Goal: Check status: Check status

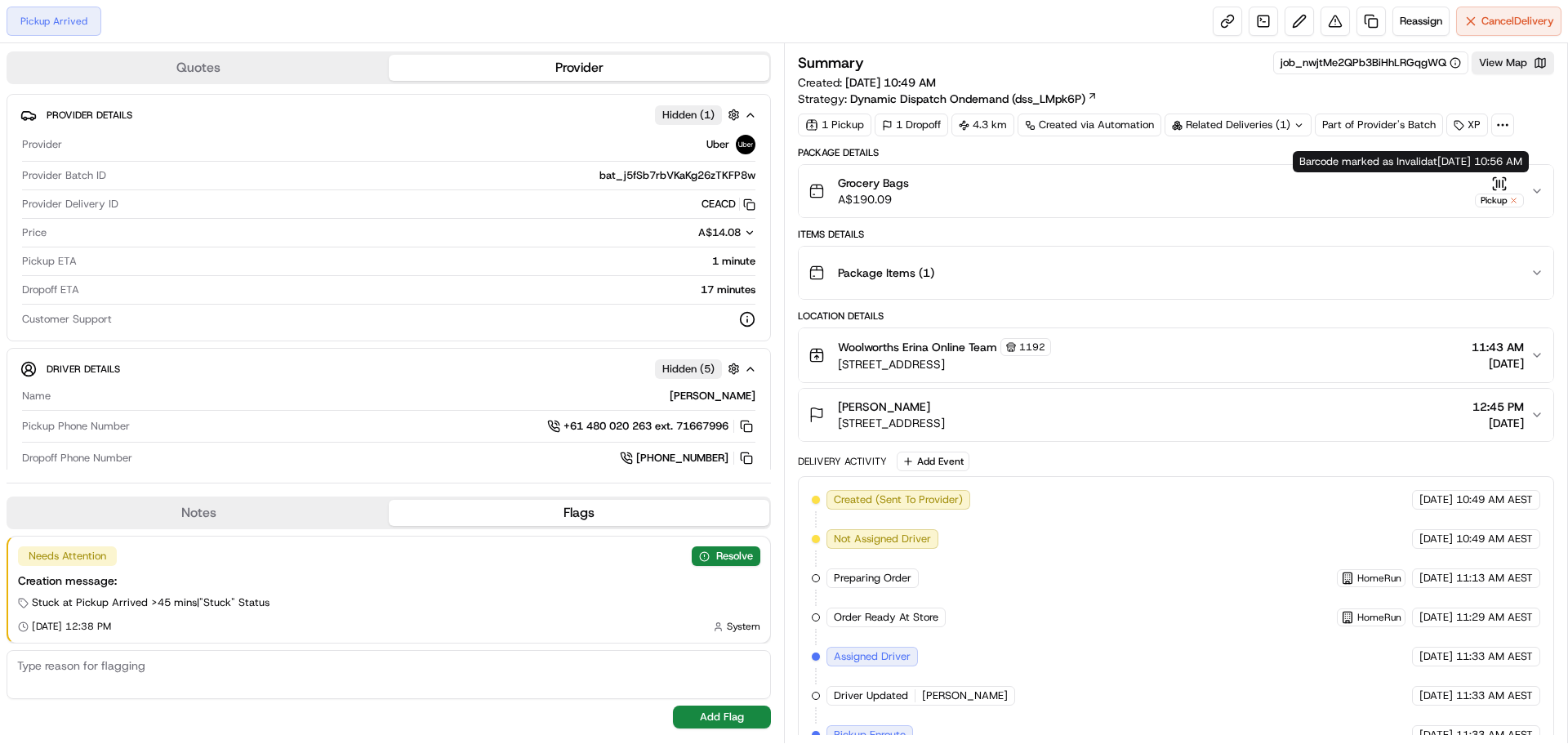
click at [1534, 183] on button "Grocery Bags A$190.09 Pickup" at bounding box center [1176, 191] width 755 height 52
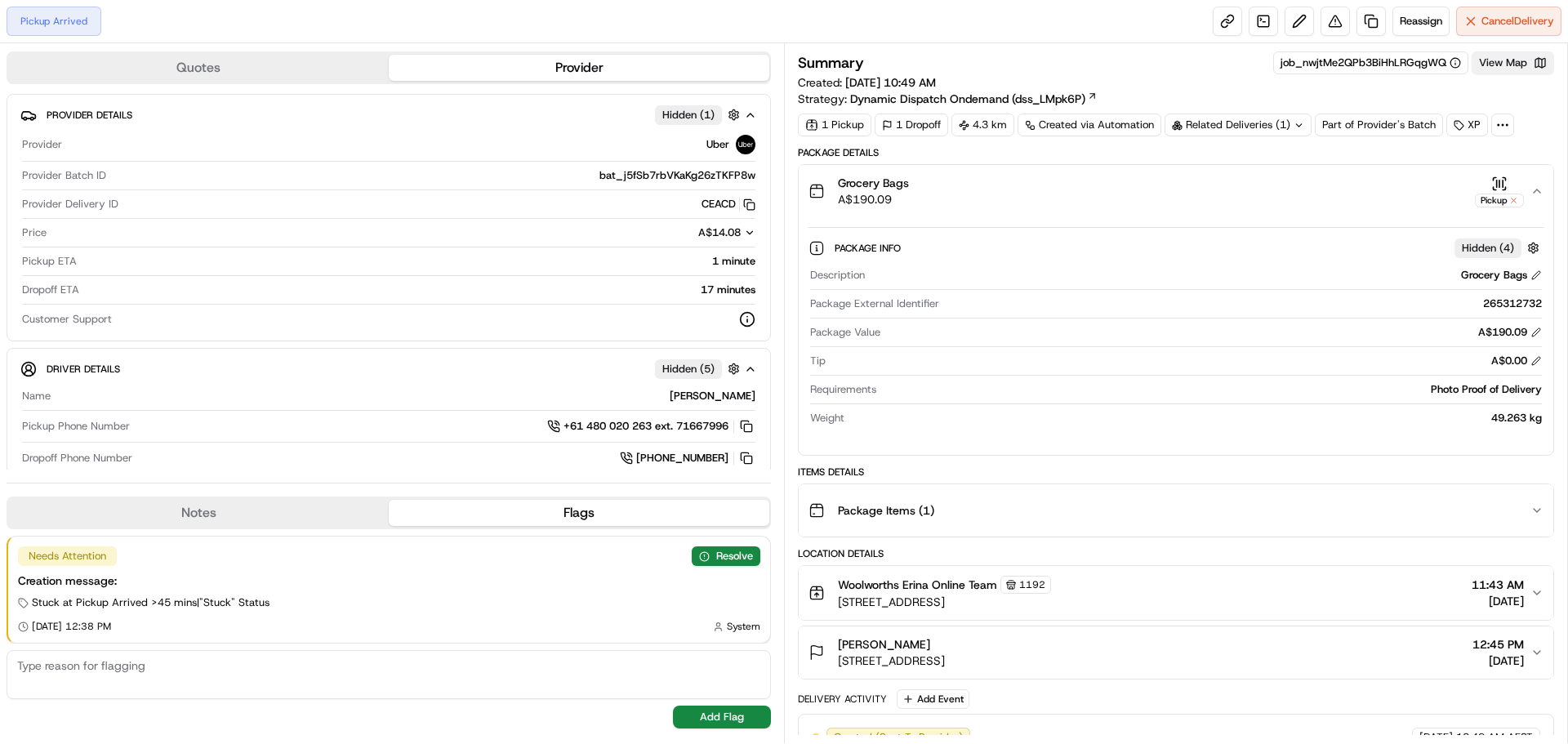
click at [1494, 67] on button "View Map" at bounding box center [1513, 62] width 82 height 23
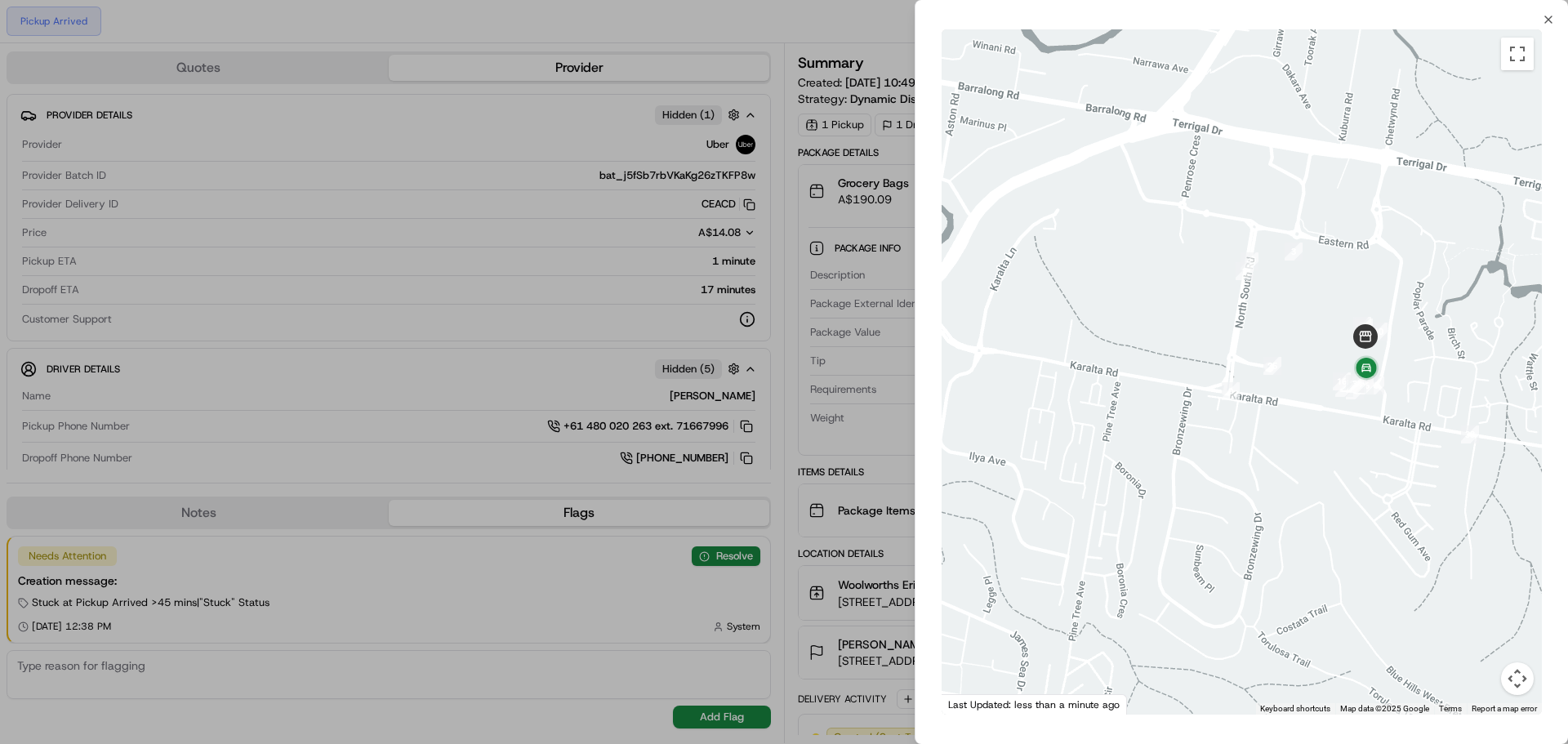
drag, startPoint x: 1464, startPoint y: 325, endPoint x: 1321, endPoint y: 398, distance: 160.6
click at [1321, 398] on div at bounding box center [1242, 372] width 601 height 685
click at [1550, 16] on icon "button" at bounding box center [1549, 20] width 13 height 13
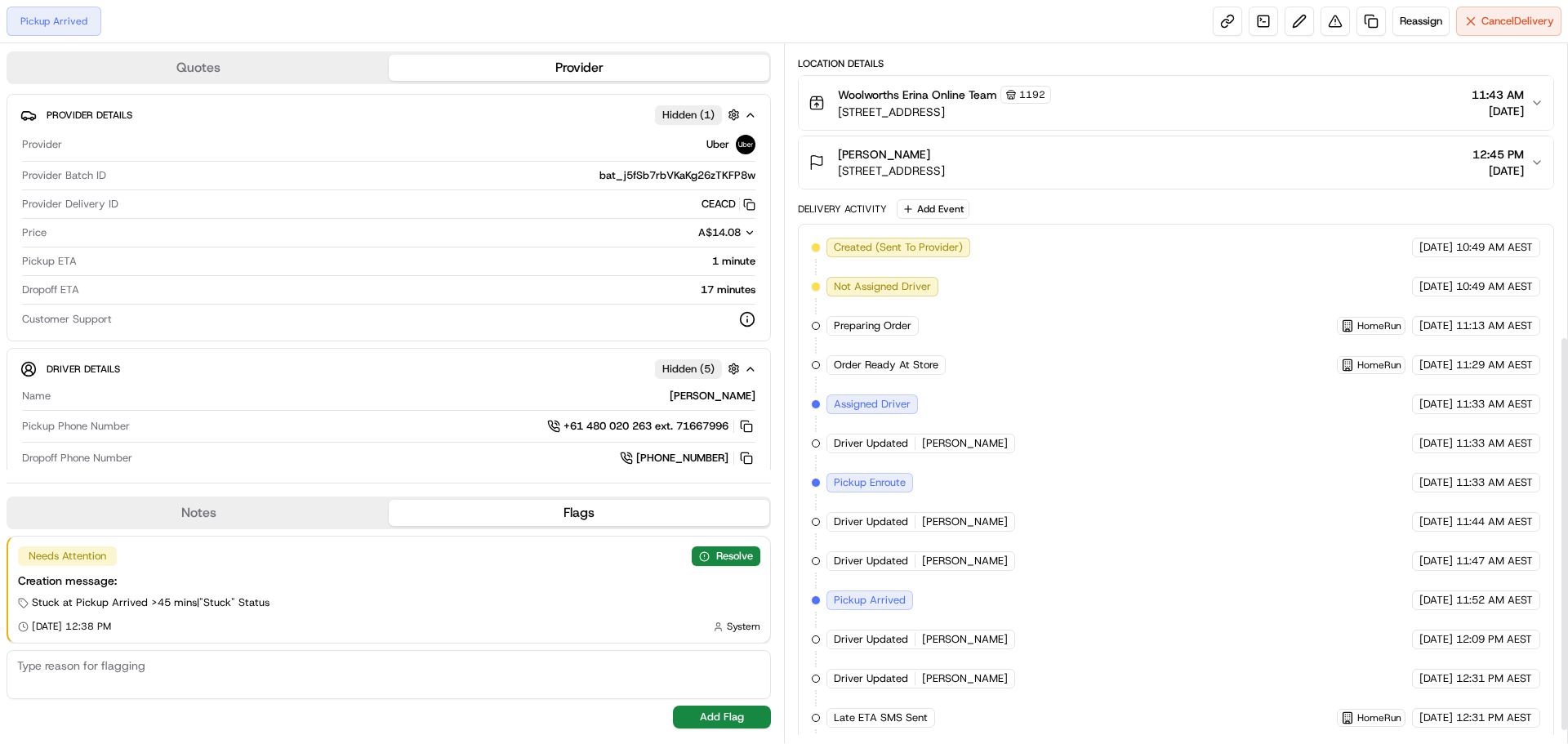
scroll to position [536, 0]
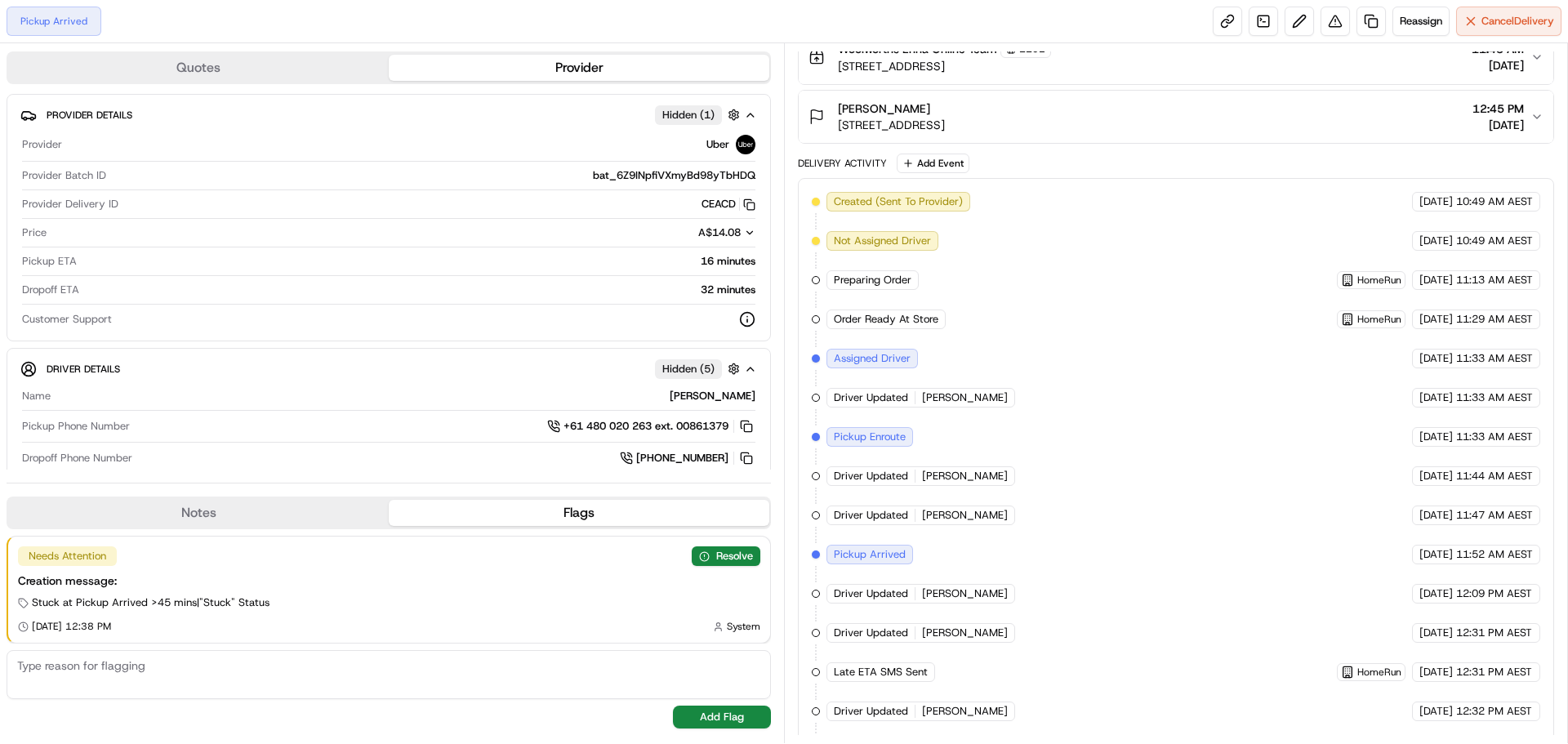
drag, startPoint x: 33, startPoint y: 556, endPoint x: 173, endPoint y: 622, distance: 154.8
click at [173, 622] on div "Needs Attention Resolve Creation message: Stuck at Pickup Arrived >45 mins | "S…" at bounding box center [389, 590] width 762 height 107
click at [296, 594] on div "Needs Attention Resolve Creation message: Stuck at Pickup Arrived >45 mins | "S…" at bounding box center [389, 590] width 762 height 107
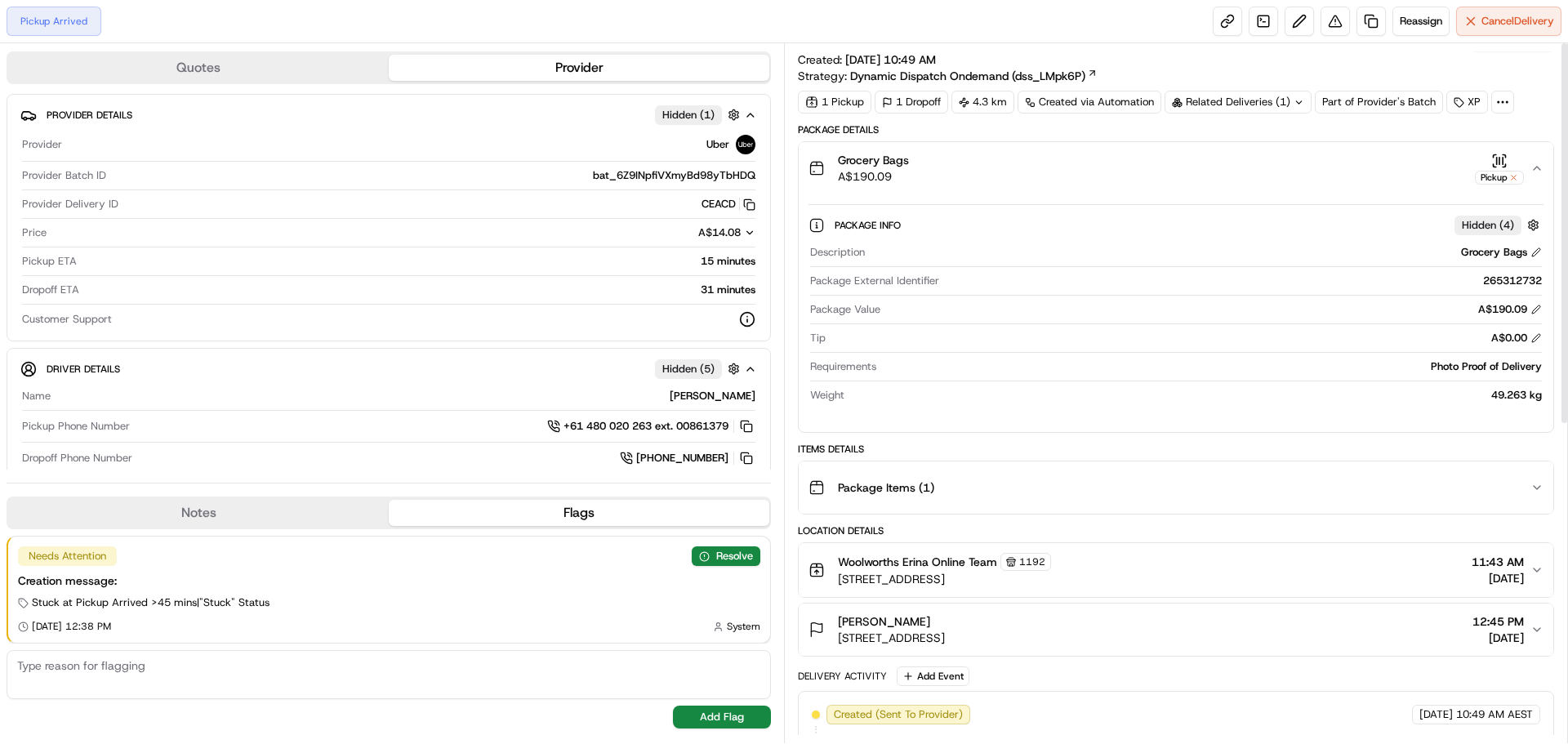
scroll to position [0, 0]
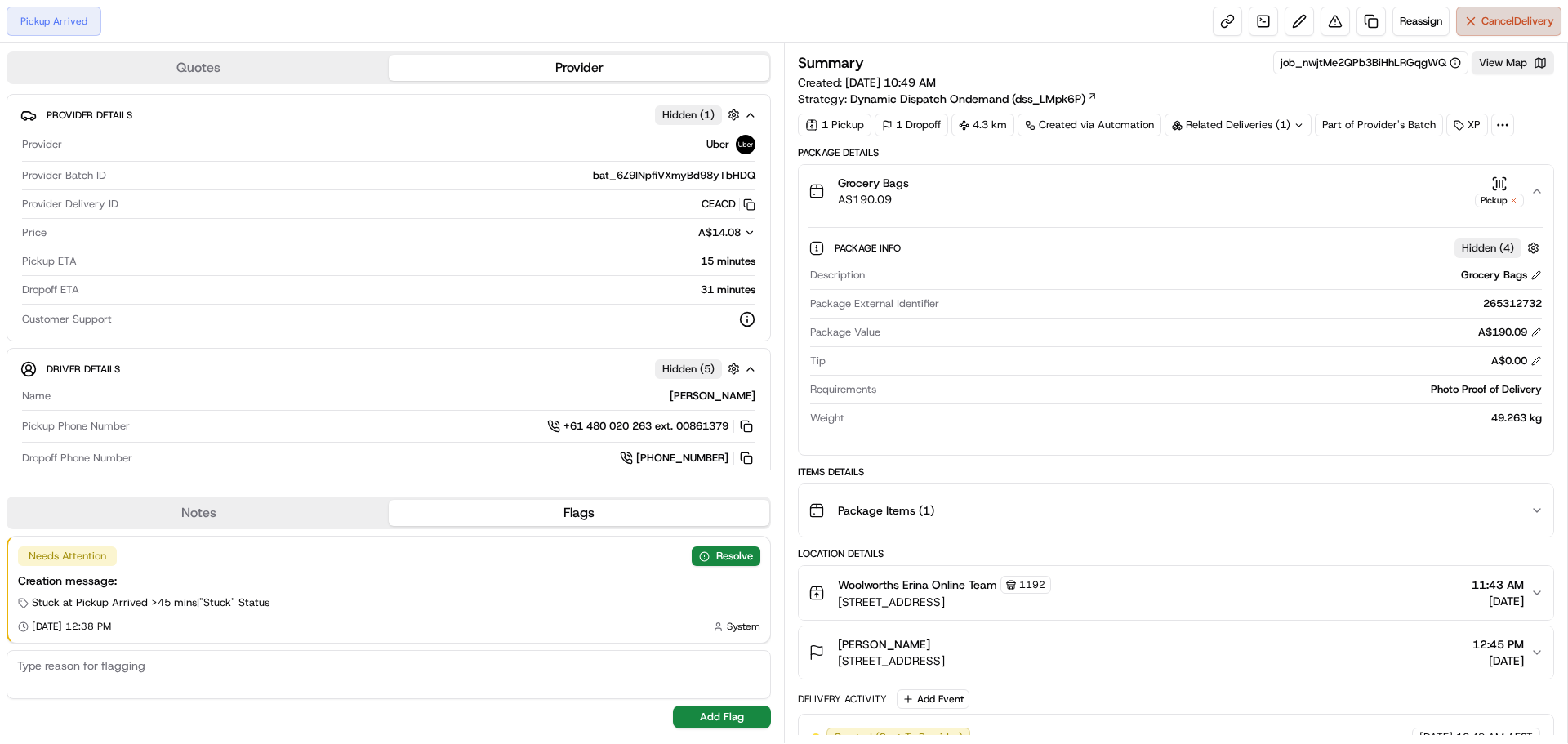
click at [1519, 18] on span "Cancel Delivery" at bounding box center [1518, 22] width 73 height 15
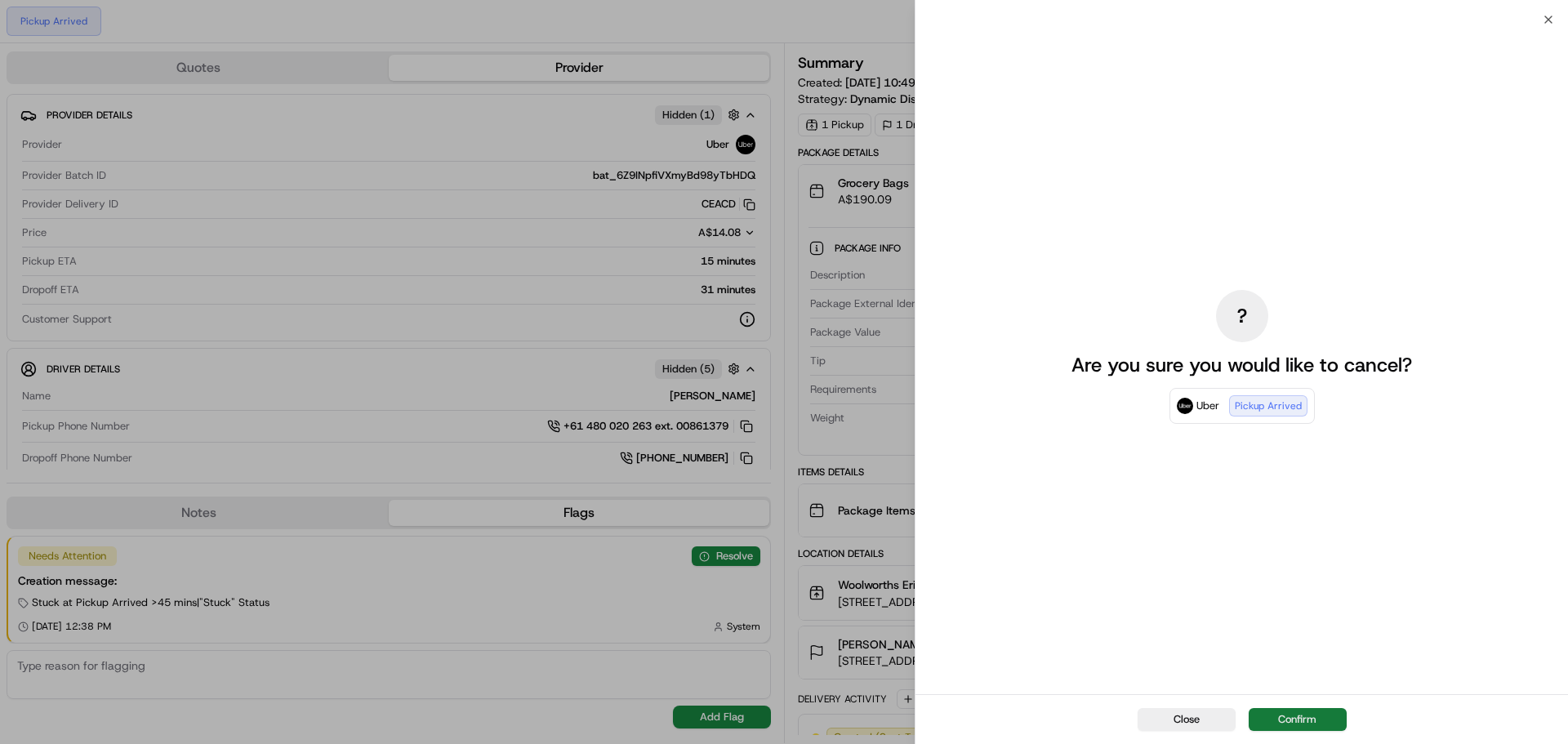
click at [1313, 721] on button "Confirm" at bounding box center [1298, 719] width 98 height 23
